Goal: Task Accomplishment & Management: Use online tool/utility

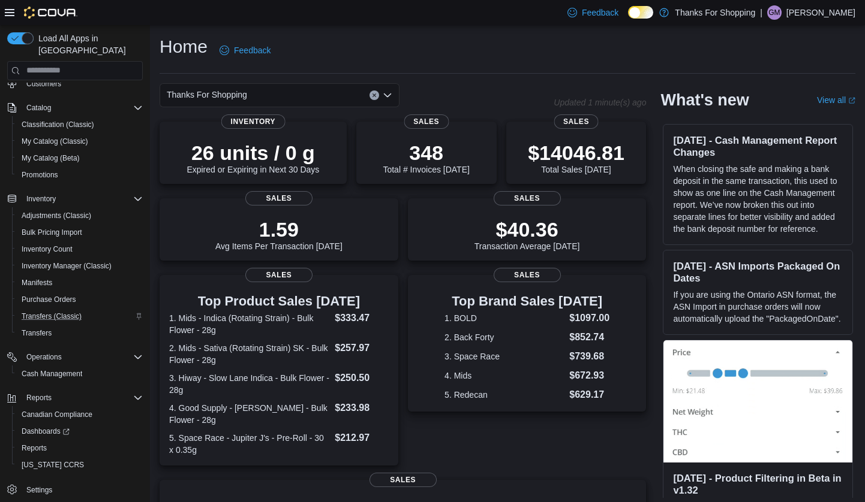
scroll to position [95, 0]
click at [34, 444] on span "Reports" at bounding box center [34, 449] width 25 height 10
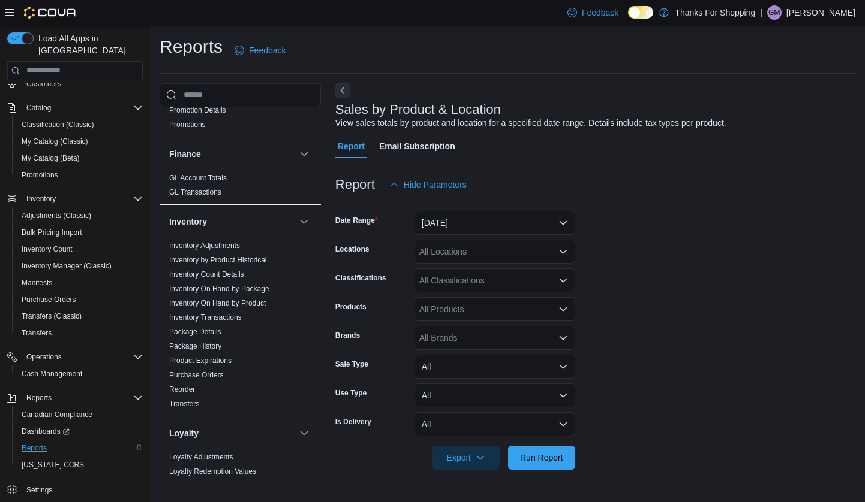
scroll to position [434, 0]
click at [213, 299] on link "Inventory On Hand by Product" at bounding box center [217, 303] width 97 height 8
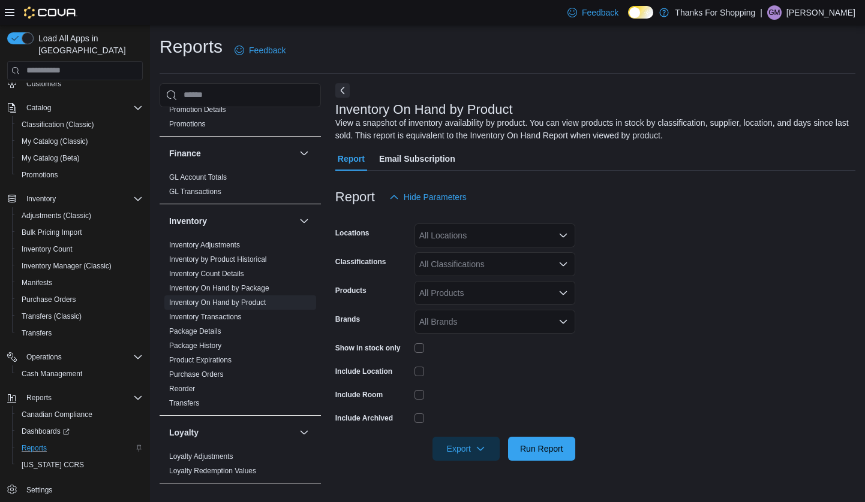
click at [555, 231] on div "All Locations" at bounding box center [494, 236] width 161 height 24
type input "**"
click at [474, 258] on span "Normanview" at bounding box center [469, 255] width 47 height 12
click at [610, 270] on form "Locations Normanview Classifications All Classifications Products All Products …" at bounding box center [595, 335] width 520 height 252
click at [553, 267] on div "All Classifications" at bounding box center [494, 264] width 161 height 24
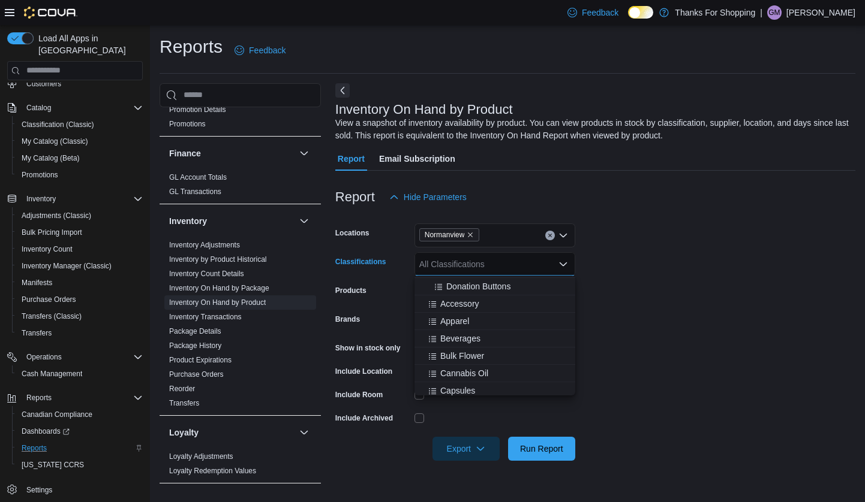
scroll to position [329, 0]
click at [469, 335] on span "Beverages" at bounding box center [460, 338] width 40 height 12
click at [477, 337] on span "Bulk Flower" at bounding box center [462, 338] width 44 height 12
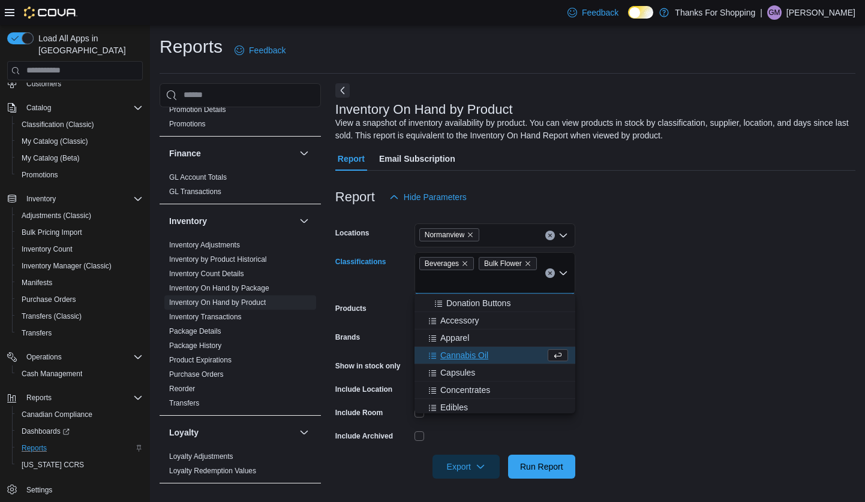
click at [474, 354] on span "Cannabis Oil" at bounding box center [464, 356] width 48 height 12
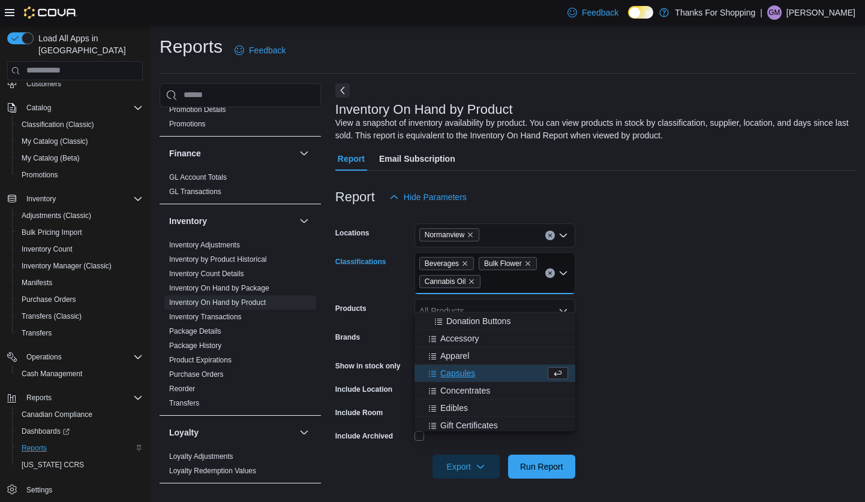
click at [460, 377] on span "Capsules" at bounding box center [457, 374] width 35 height 12
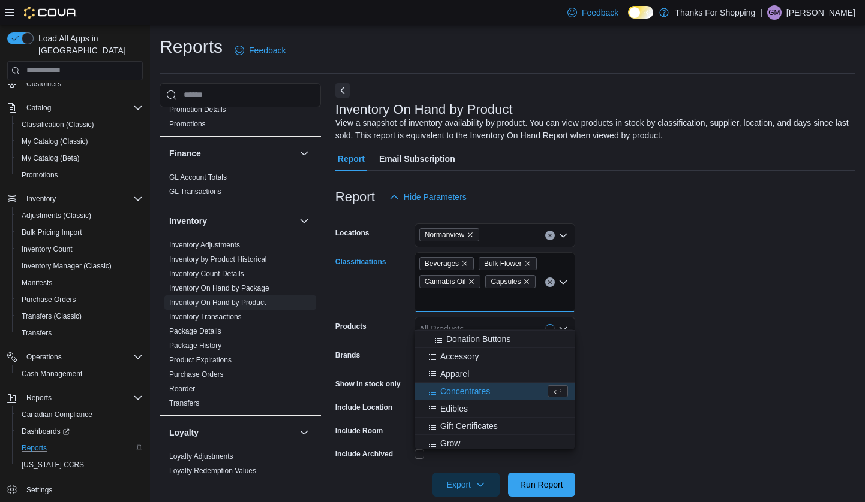
click at [465, 391] on span "Concentrates" at bounding box center [465, 392] width 50 height 12
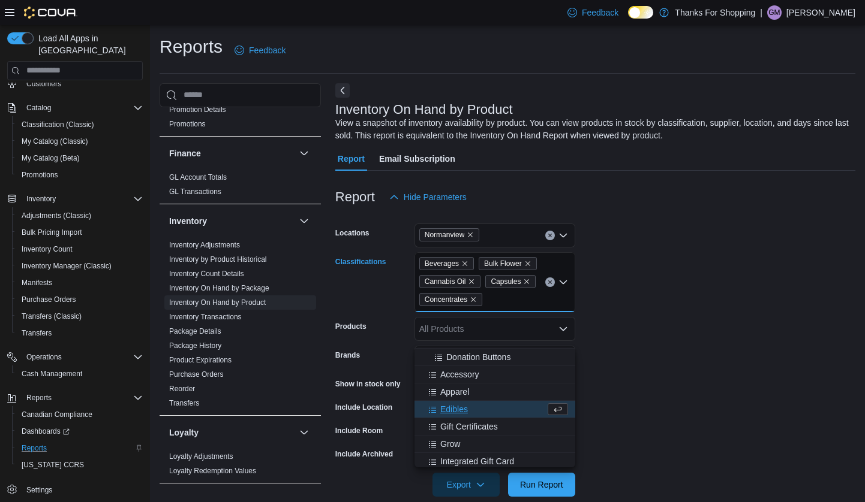
click at [453, 413] on span "Edibles" at bounding box center [454, 410] width 28 height 12
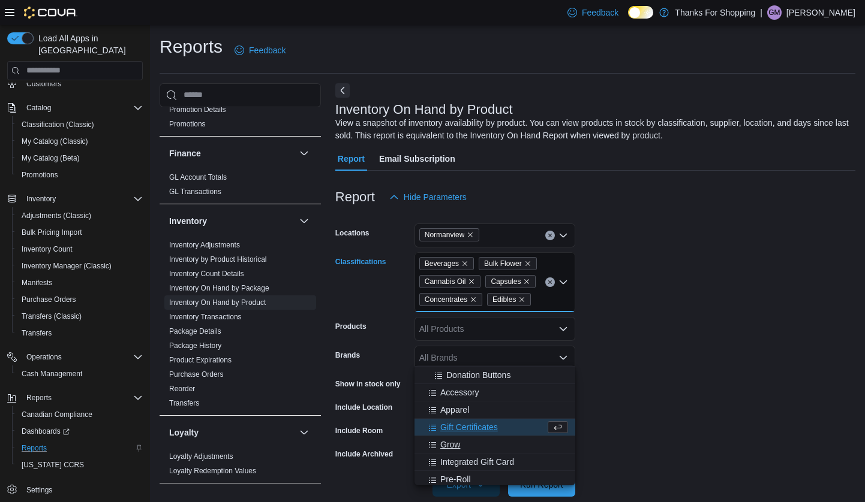
click at [450, 446] on span "Grow" at bounding box center [450, 445] width 20 height 12
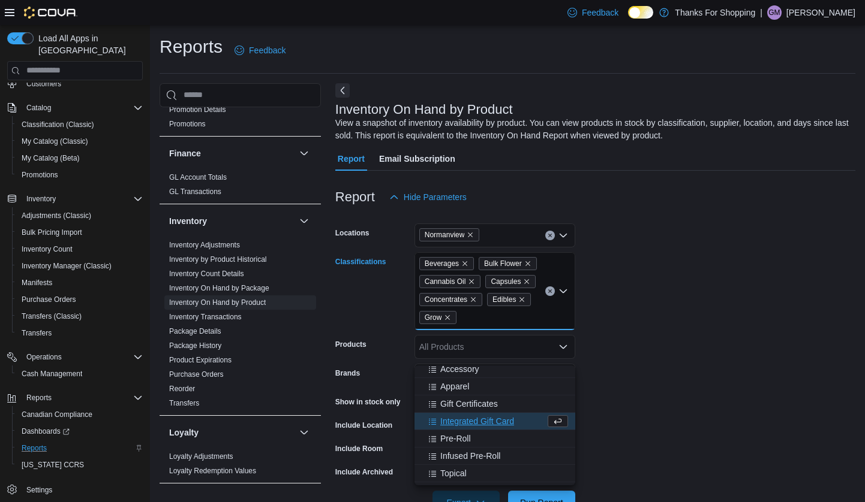
scroll to position [356, 0]
click at [446, 438] on span "Pre-Roll" at bounding box center [455, 436] width 31 height 12
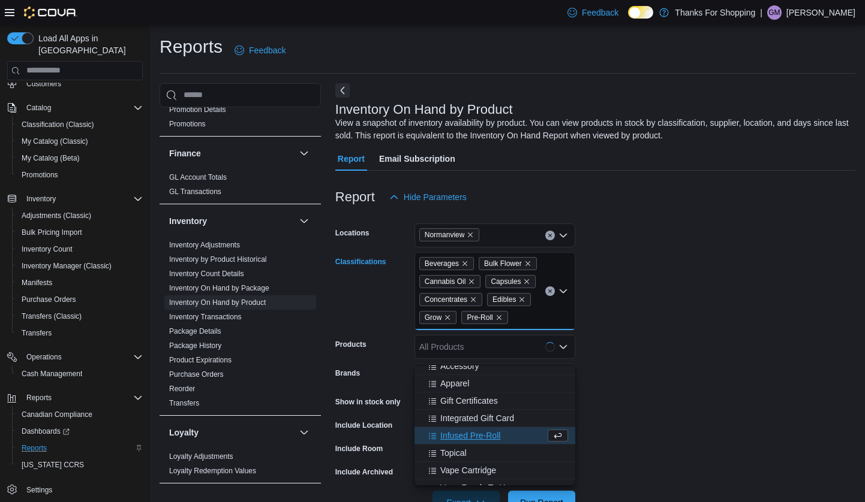
click at [452, 436] on span "Infused Pre-Roll" at bounding box center [470, 436] width 60 height 12
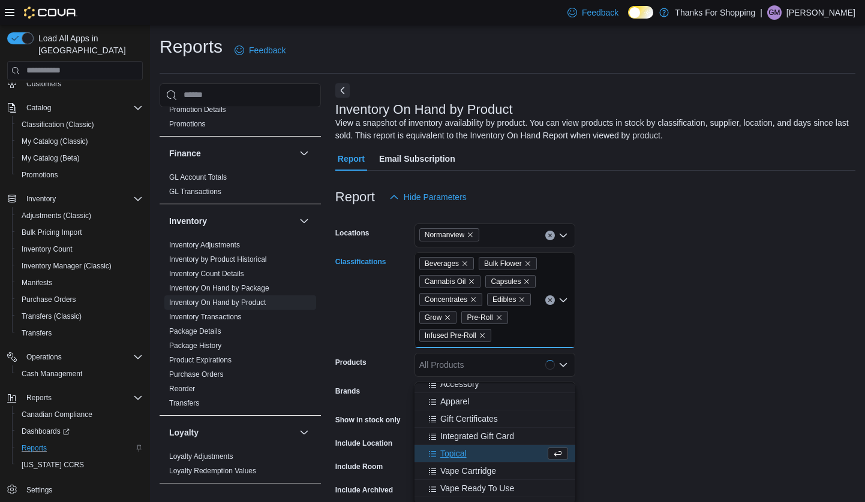
click at [457, 449] on span "Topical" at bounding box center [453, 454] width 26 height 12
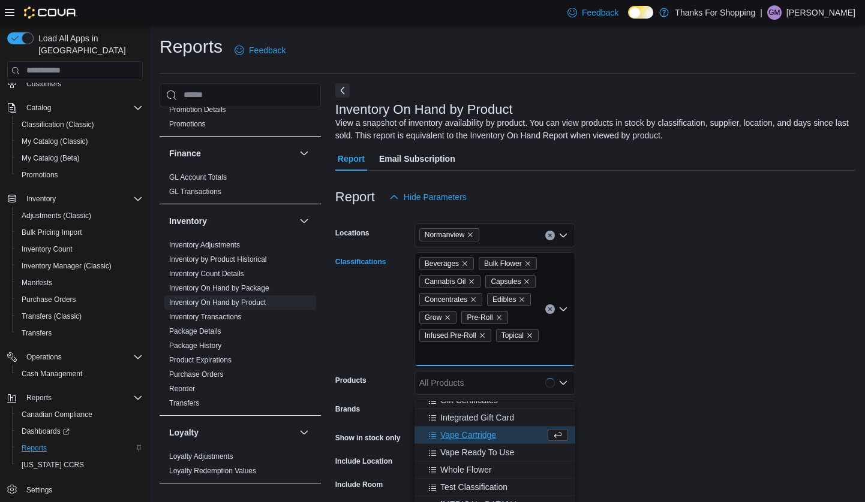
scroll to position [394, 0]
click at [460, 437] on span "Vape Cartridge" at bounding box center [468, 434] width 56 height 12
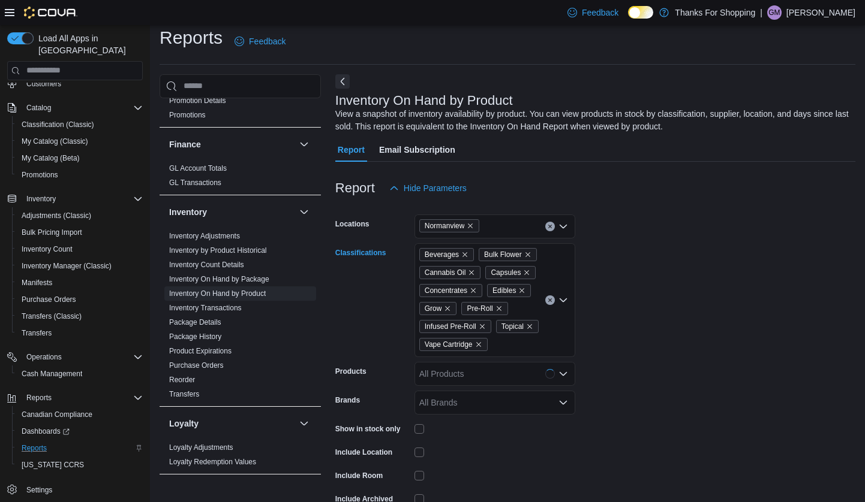
scroll to position [10, 0]
click at [513, 357] on div "Beverages Bulk Flower Cannabis Oil Capsules Concentrates Edibles Grow Pre-Roll …" at bounding box center [494, 300] width 161 height 114
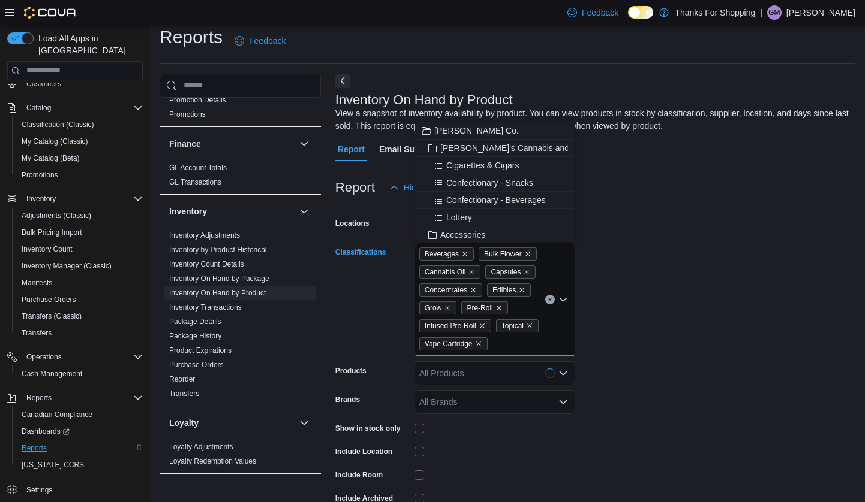
click at [511, 357] on div "Beverages Bulk Flower Cannabis Oil Capsules Concentrates Edibles Grow Pre-Roll …" at bounding box center [494, 300] width 161 height 114
click at [564, 305] on icon "Close list of options" at bounding box center [563, 300] width 10 height 10
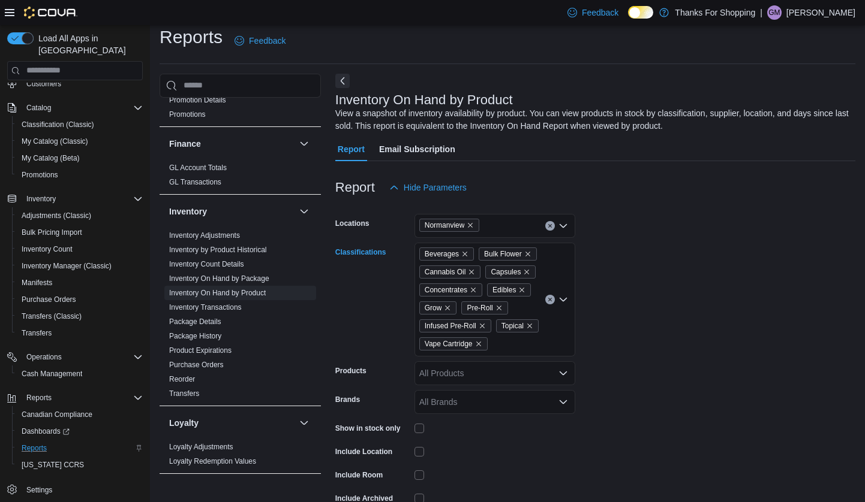
click at [534, 357] on div "Beverages Bulk Flower Cannabis Oil Capsules Concentrates Edibles Grow Pre-Roll …" at bounding box center [494, 300] width 161 height 114
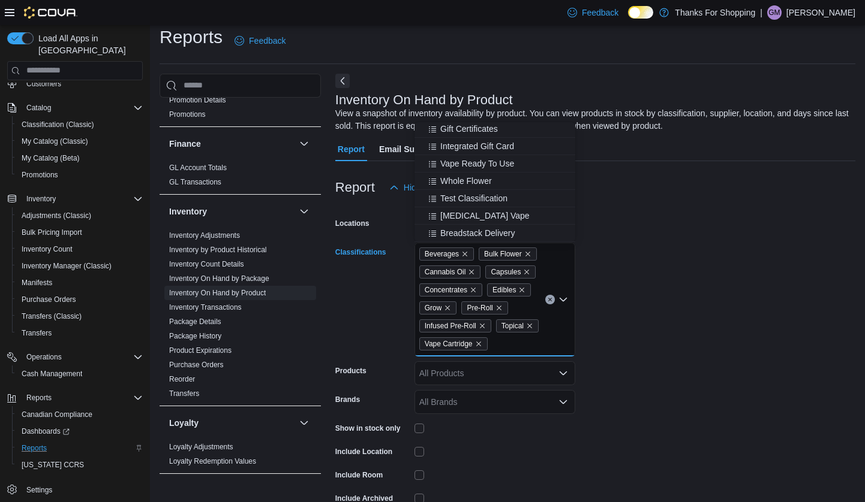
scroll to position [16, 0]
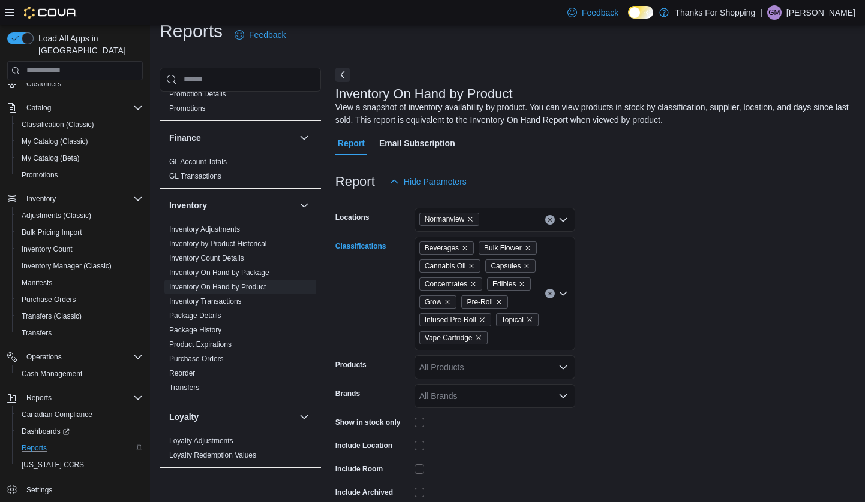
click at [500, 254] on div "Beverages Bulk Flower Cannabis Oil Capsules Concentrates Edibles Grow Pre-Roll …" at bounding box center [494, 294] width 161 height 114
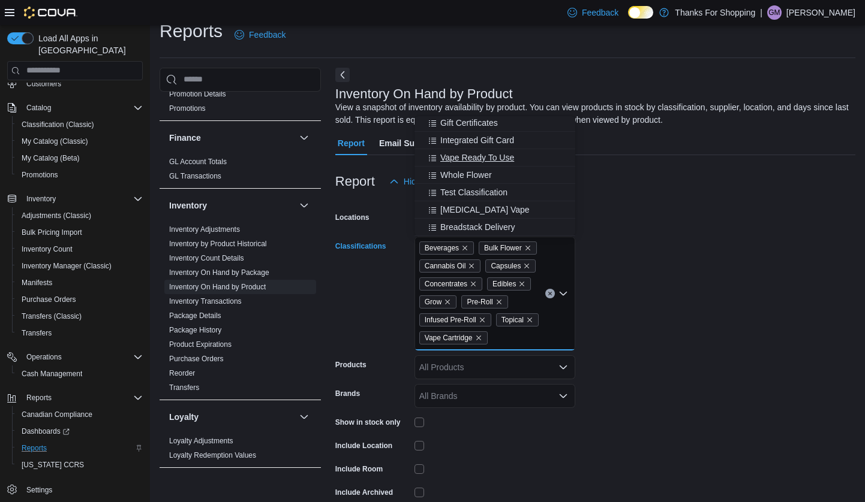
click at [471, 156] on span "Vape Ready To Use" at bounding box center [477, 158] width 74 height 12
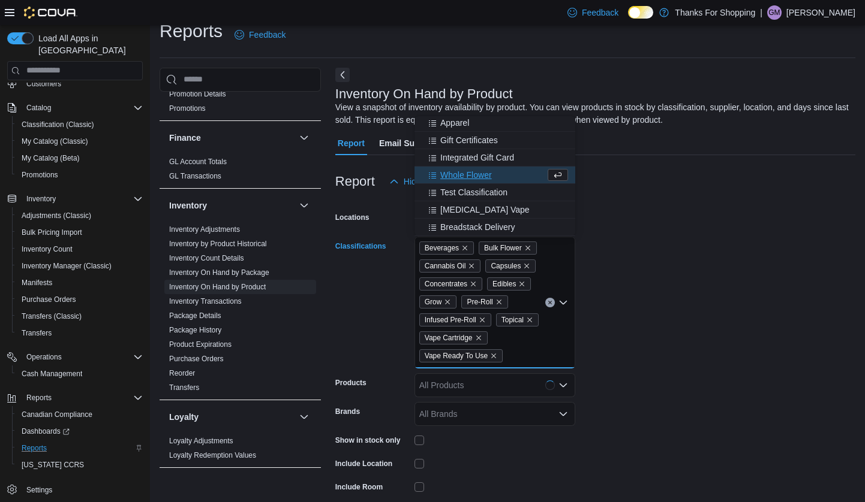
click at [462, 176] on span "Whole Flower" at bounding box center [466, 175] width 52 height 12
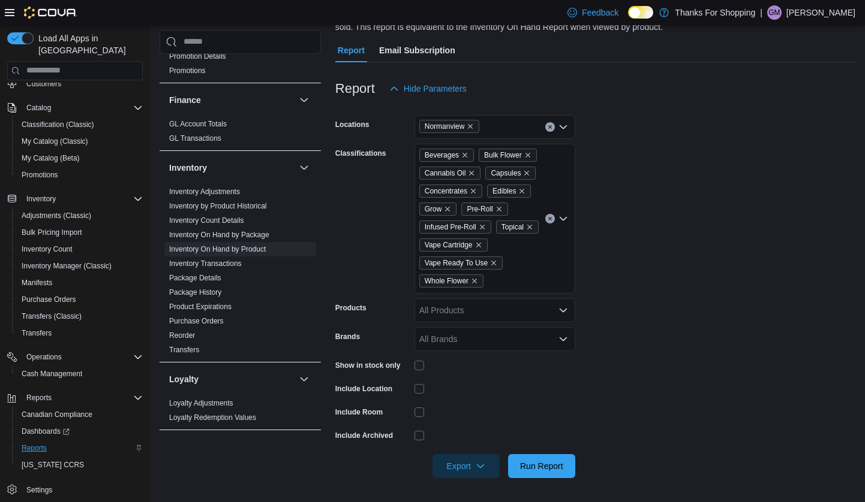
scroll to position [162, 0]
click at [551, 465] on span "Run Report" at bounding box center [541, 466] width 43 height 12
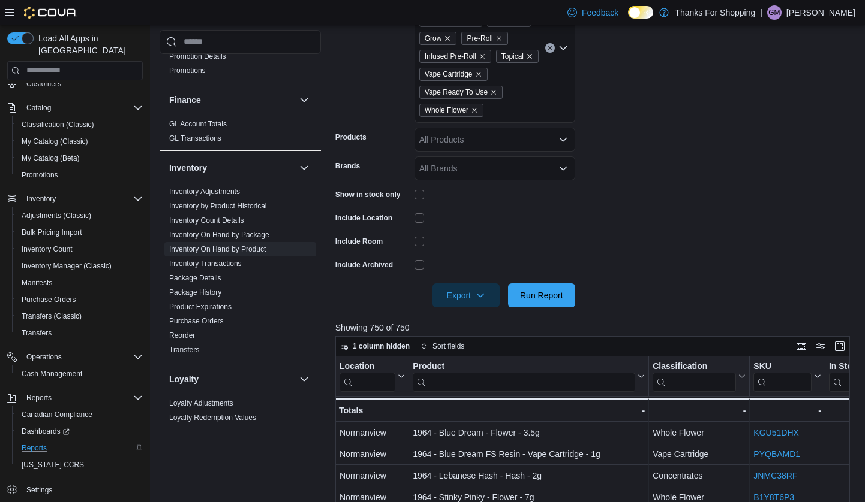
scroll to position [280, 0]
click at [472, 306] on span "Export" at bounding box center [466, 294] width 53 height 24
click at [460, 372] on span "Export to Excel" at bounding box center [468, 373] width 54 height 10
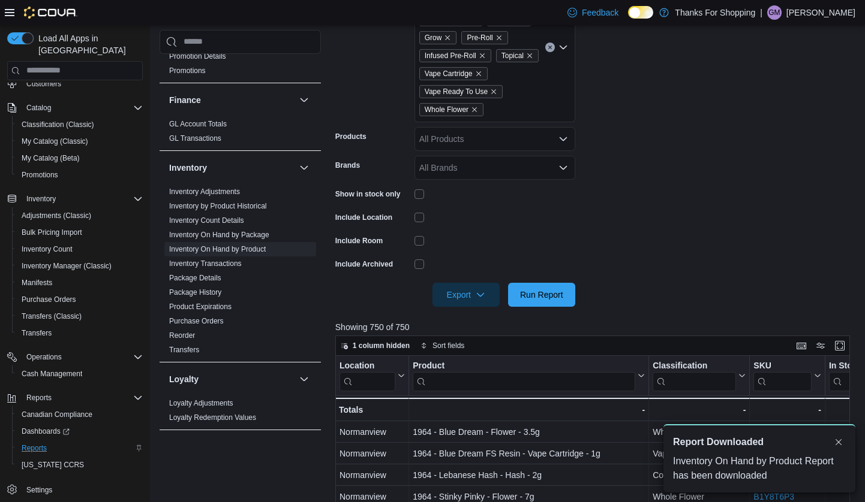
scroll to position [0, 0]
